Goal: Information Seeking & Learning: Learn about a topic

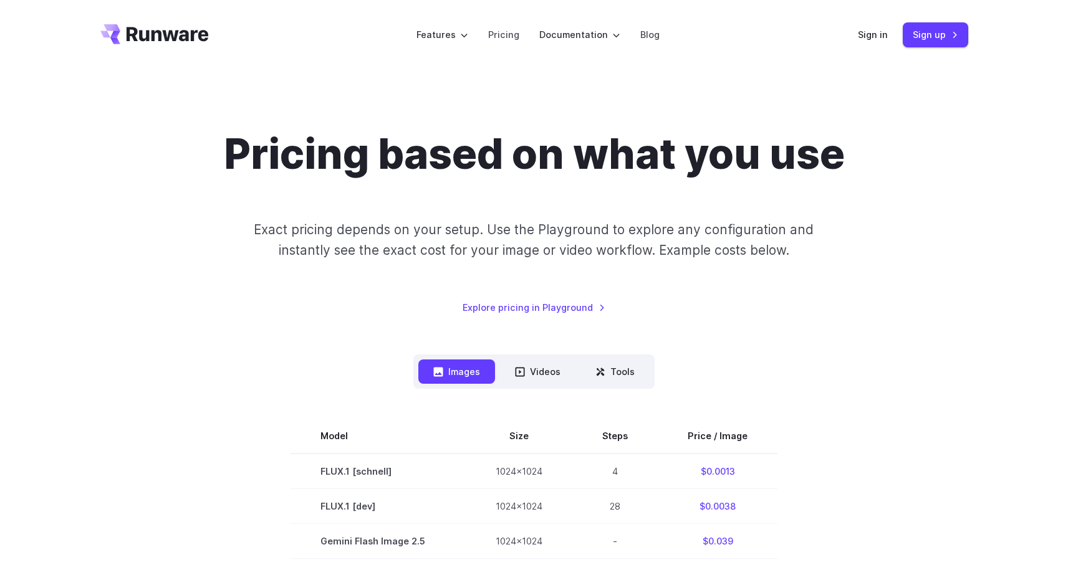
click at [877, 263] on div "Pricing based on what you use Exact pricing depends on your setup. Use the Play…" at bounding box center [533, 222] width 867 height 185
click at [895, 194] on div "Pricing based on what you use Exact pricing depends on your setup. Use the Play…" at bounding box center [533, 222] width 867 height 185
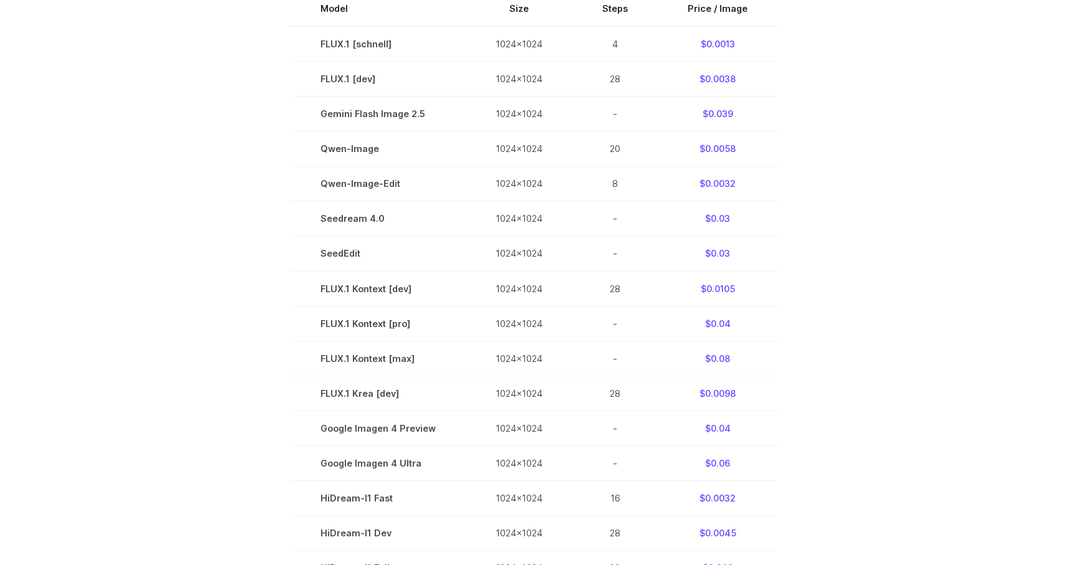
click at [895, 194] on section "Model Size Steps Price / Image FLUX.1 [schnell] 1024x1024 4 $0.0013 FLUX.1 [dev…" at bounding box center [533, 357] width 867 height 733
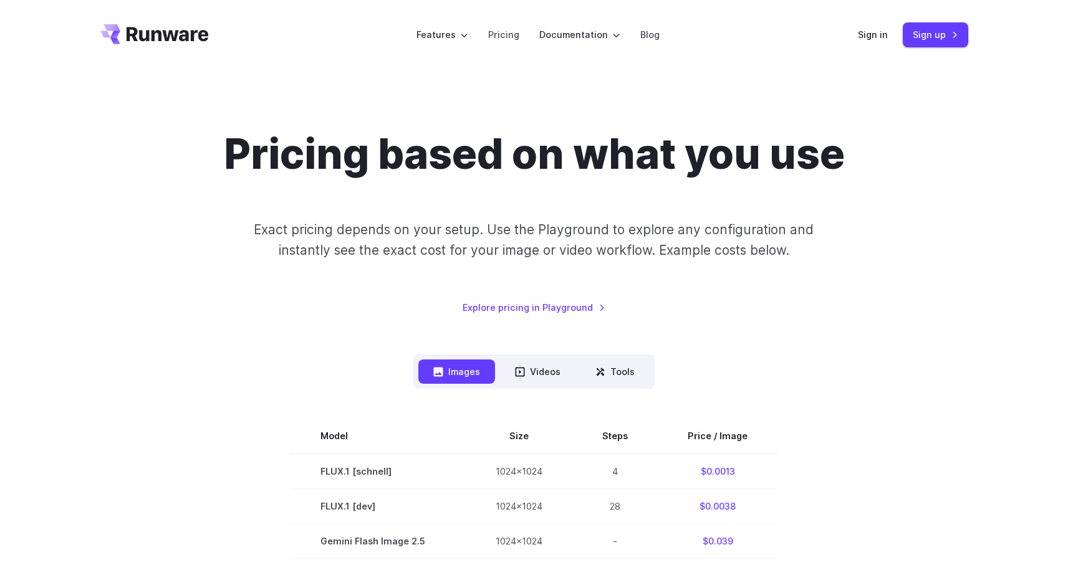
click at [241, 254] on p "Exact pricing depends on your setup. Use the Playground to explore any configur…" at bounding box center [533, 240] width 607 height 42
drag, startPoint x: 948, startPoint y: 285, endPoint x: 923, endPoint y: 282, distance: 25.7
click at [947, 284] on div "Pricing based on what you use Exact pricing depends on your setup. Use the Play…" at bounding box center [533, 222] width 867 height 185
click at [939, 183] on div "Pricing based on what you use Exact pricing depends on your setup. Use the Play…" at bounding box center [533, 222] width 867 height 185
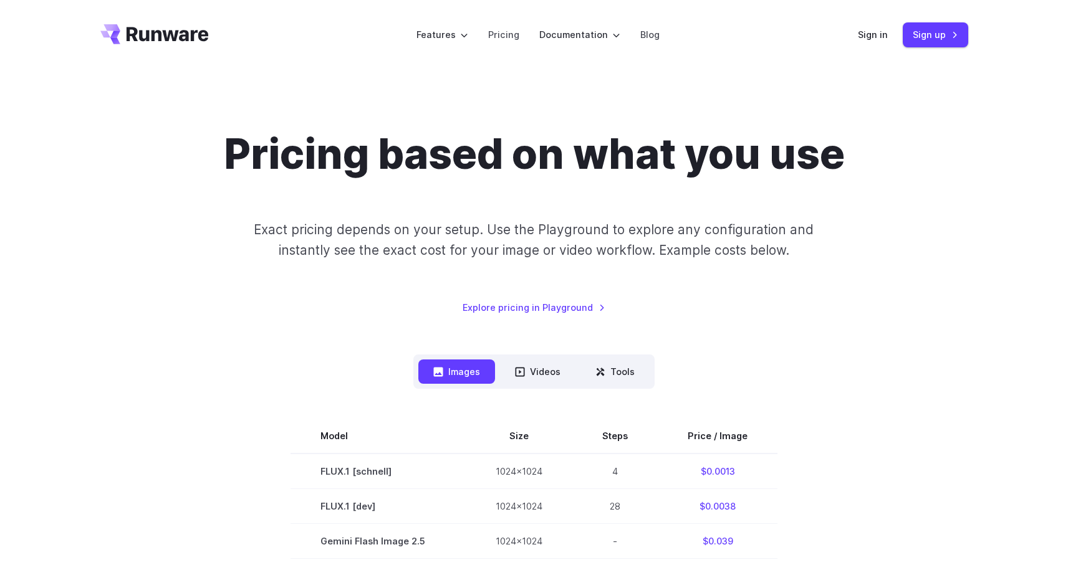
click at [105, 252] on div "Pricing based on what you use Exact pricing depends on your setup. Use the Play…" at bounding box center [533, 222] width 867 height 185
click at [239, 259] on p "Exact pricing depends on your setup. Use the Playground to explore any configur…" at bounding box center [533, 240] width 607 height 42
